Goal: Obtain resource: Obtain resource

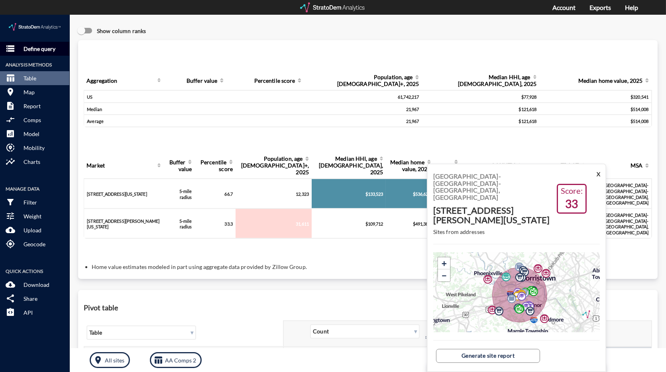
click p "Define query"
click button "X"
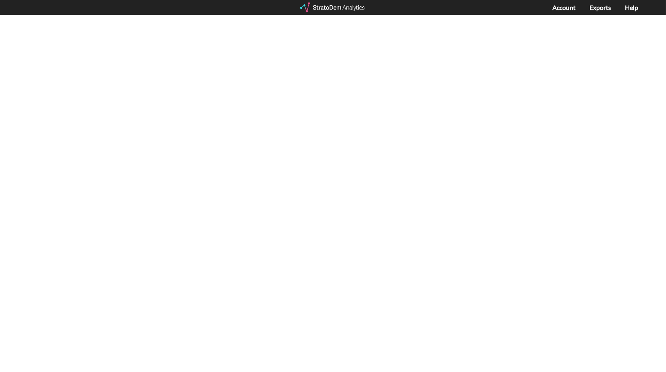
click at [560, 1] on div "Account Exports Help" at bounding box center [602, 7] width 100 height 15
click at [561, 6] on link "Account" at bounding box center [563, 8] width 23 height 8
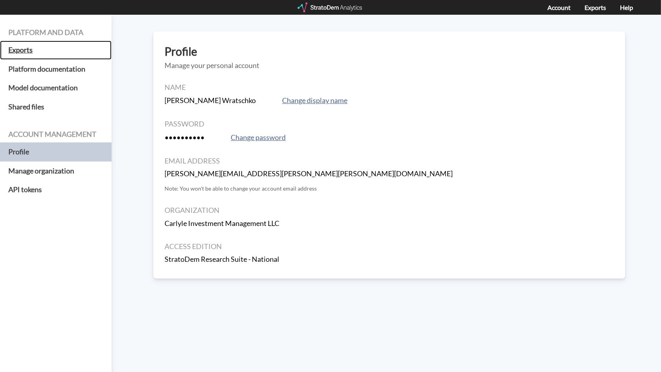
click at [22, 46] on h5 "Exports" at bounding box center [56, 50] width 112 height 19
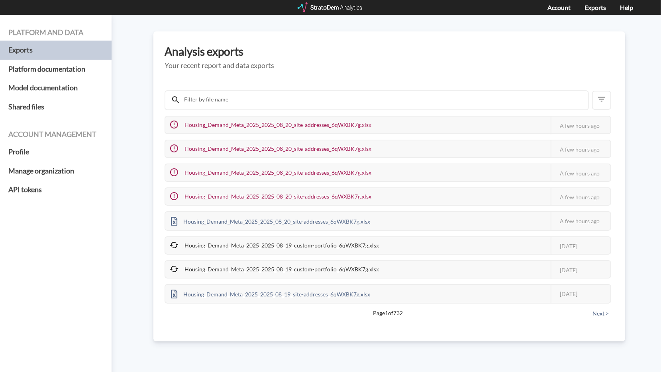
click at [322, 4] on div at bounding box center [331, 7] width 66 height 10
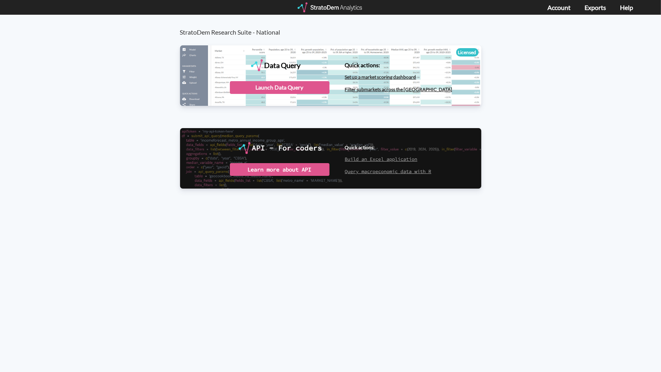
click at [604, 143] on div "StratoDem Research Suite - National Data Query Licensed StratoDem Data Query Qu…" at bounding box center [330, 114] width 661 height 199
click at [296, 91] on div "Launch Data Query" at bounding box center [280, 87] width 100 height 13
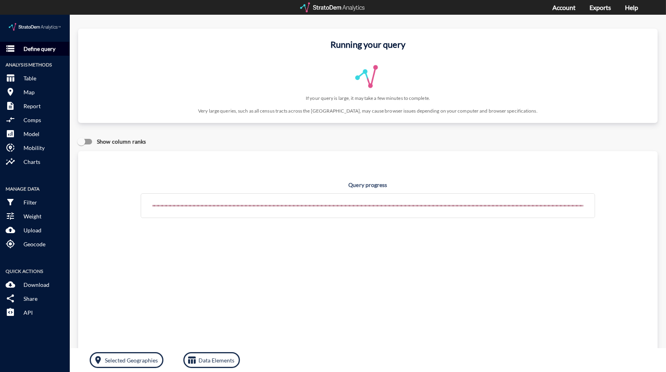
click p "Define query"
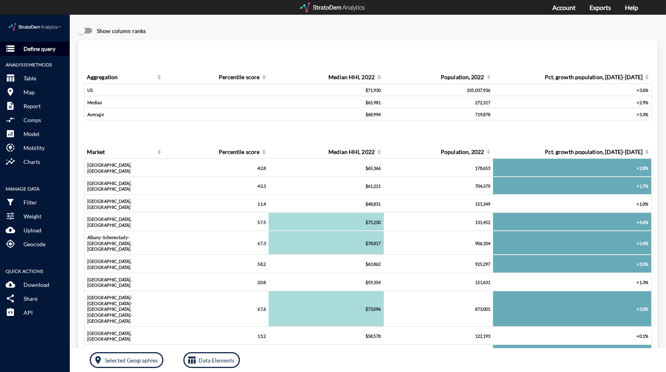
click p "Define query"
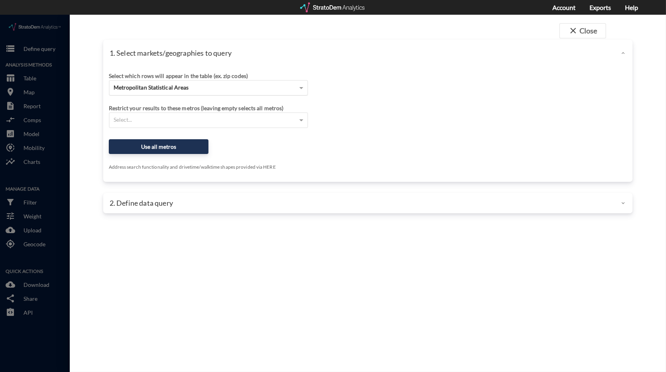
click span "Metropolitan Statistical Areas"
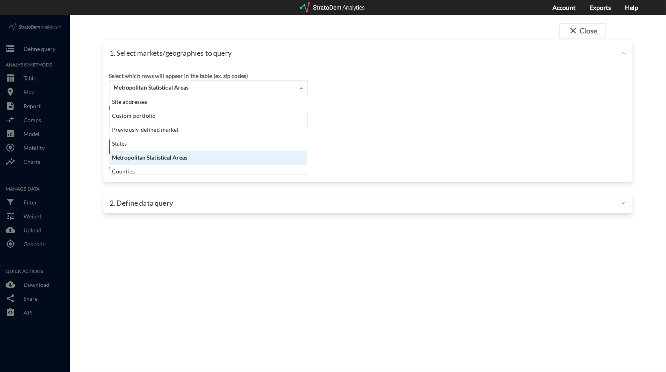
scroll to position [72, 192]
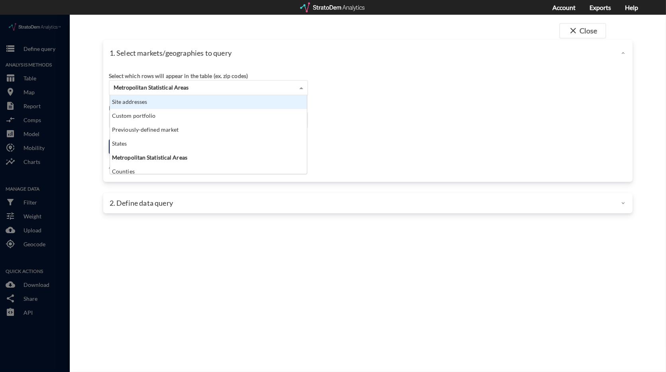
click div "Site addresses"
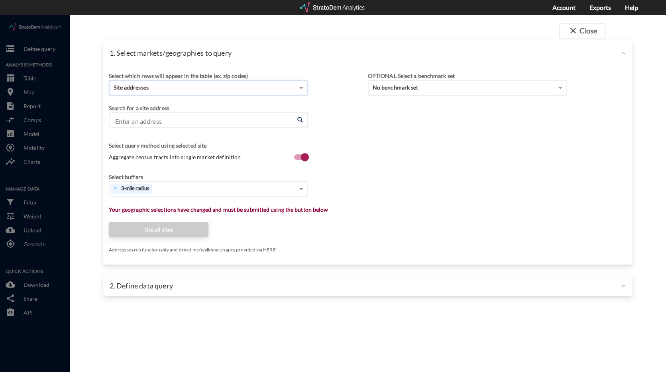
click input "Enter an address"
paste input "6801 Governors Lake Pkwy Suite 280, Norcross, GA 30071"
drag, startPoint x: 281, startPoint y: 108, endPoint x: 47, endPoint y: 117, distance: 233.6
click div "close Close 1. Select markets/geographies to query Select which rows will appea…"
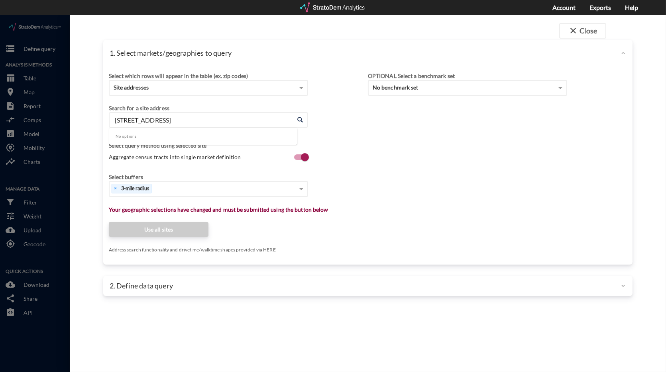
scroll to position [0, 0]
type input "6"
paste input "6801 Governors Lake Pkwy Suite 280, Norcross, GA 30071"
type input "6801 Governors Lake Pkwy Suite 280, Norcross, GA 30071"
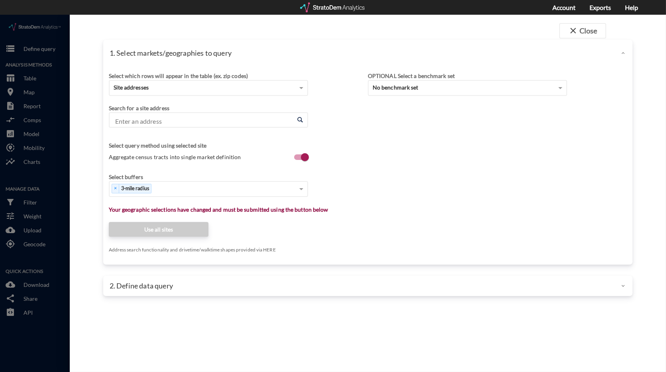
scroll to position [0, 0]
paste input "6640 Bay Cir, Norcross, GA 30071"
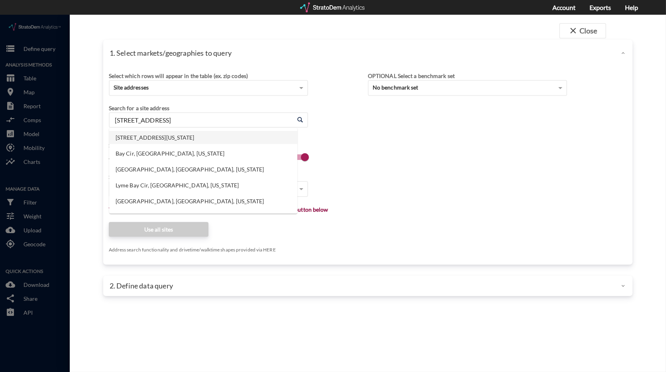
click li "6640 Bay Cir, Norcross, Georgia"
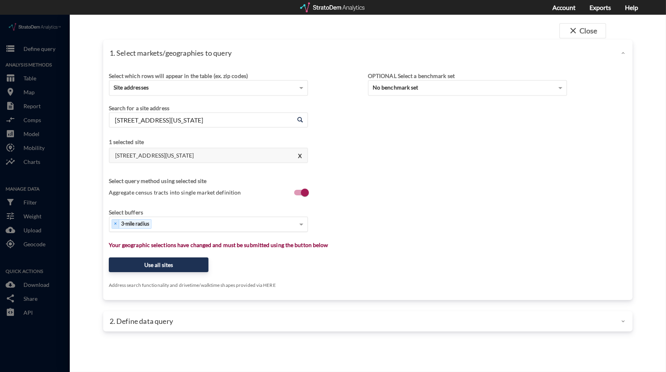
type input "6640 Bay Cir, Norcross, Georgia"
type input "1"
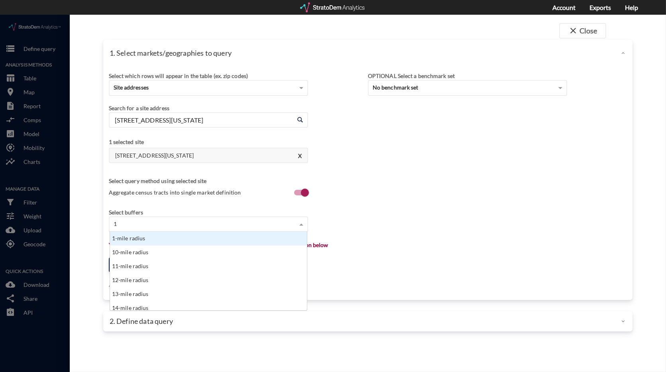
scroll to position [72, 192]
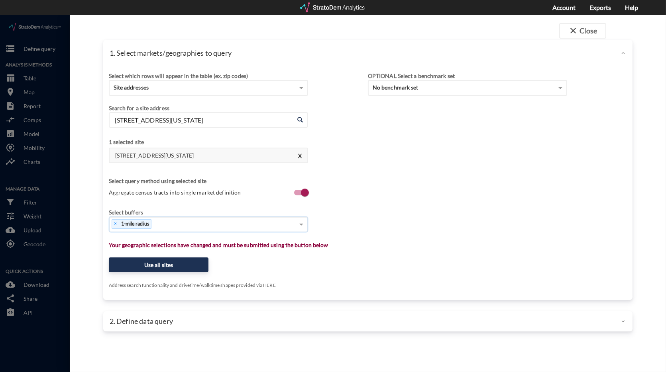
type input "3"
type input "5"
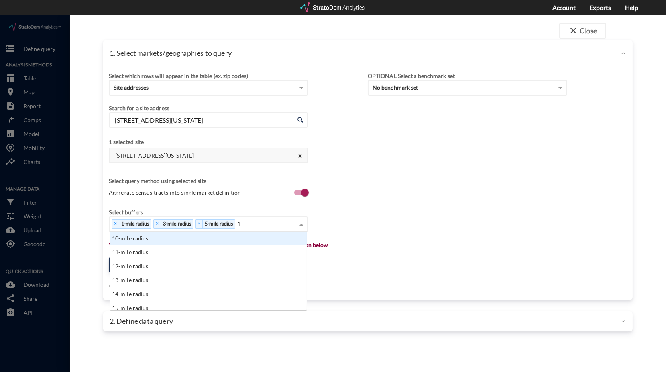
type input "10"
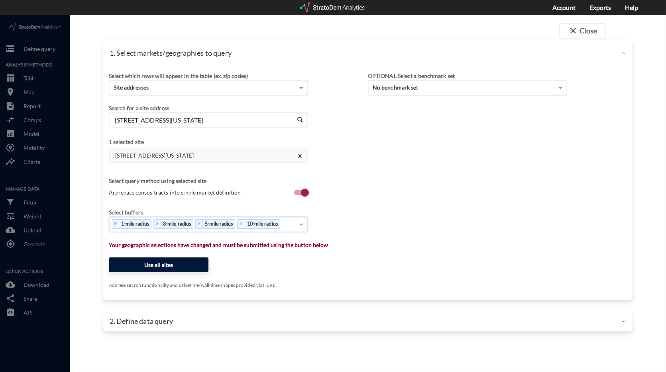
click button "Use all sites"
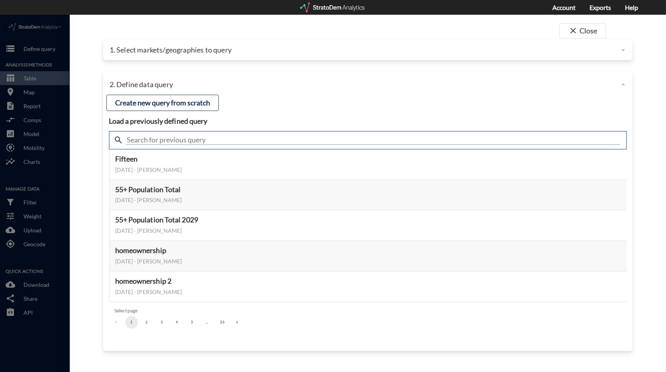
click input "text"
type input "meta"
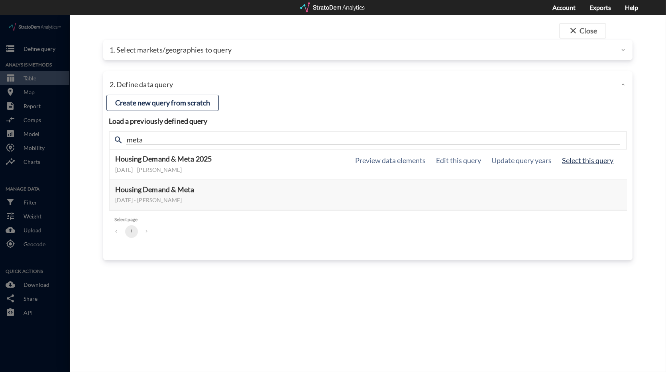
click button "Select this query"
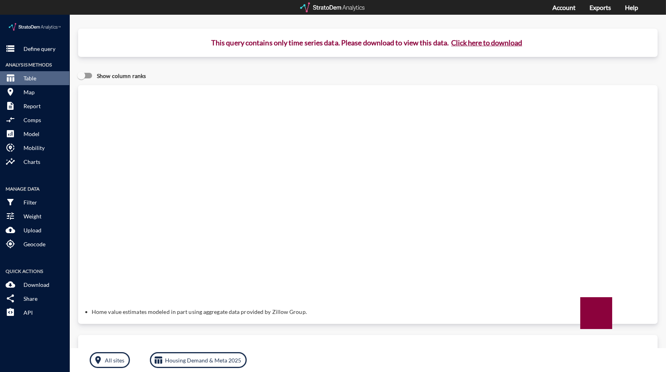
click button "Click here to download"
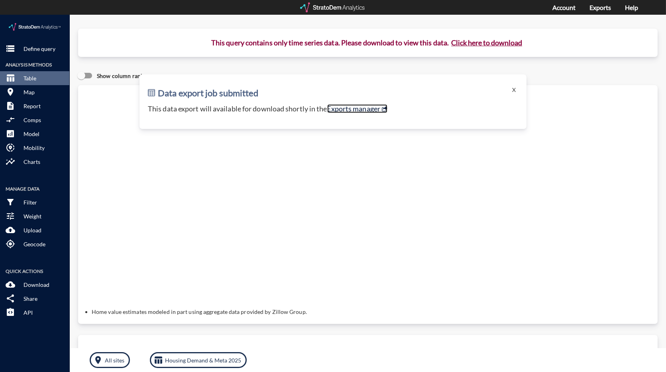
click link "Exports manager"
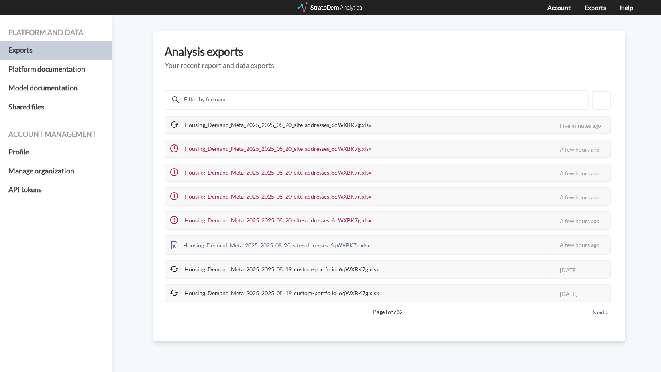
click at [170, 123] on icon at bounding box center [174, 125] width 10 height 10
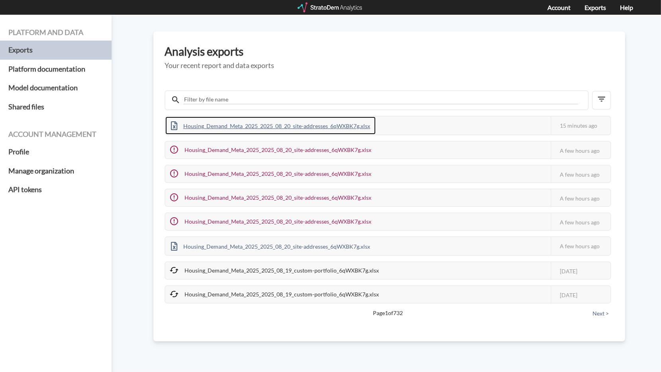
click at [239, 125] on div "Housing_Demand_Meta_2025_2025_08_20_site-addresses_6qWXBK7g.xlsx" at bounding box center [270, 126] width 210 height 18
